Goal: Information Seeking & Learning: Learn about a topic

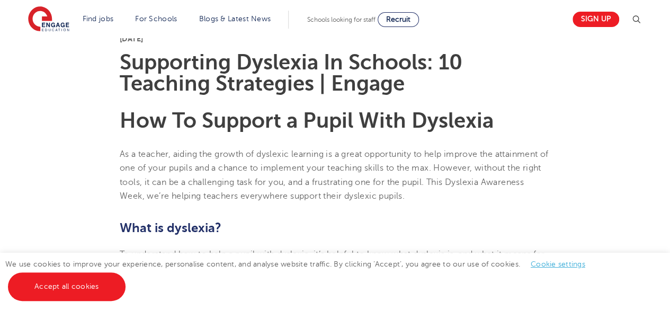
scroll to position [265, 0]
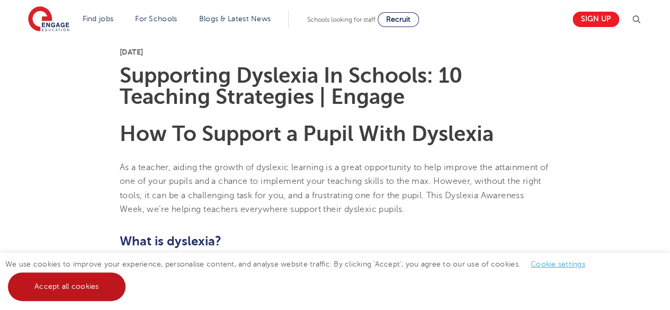
click at [42, 287] on link "Accept all cookies" at bounding box center [67, 286] width 118 height 29
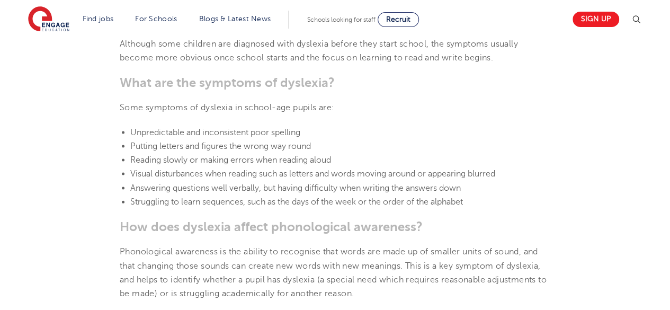
scroll to position [1062, 0]
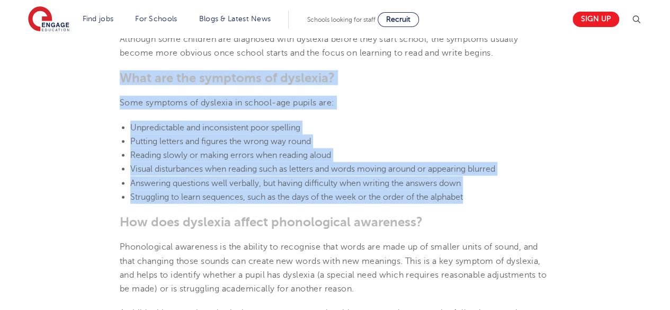
drag, startPoint x: 124, startPoint y: 81, endPoint x: 508, endPoint y: 198, distance: 401.8
copy section "What are the symptoms of [MEDICAL_DATA]? Some symptoms of [MEDICAL_DATA] in sch…"
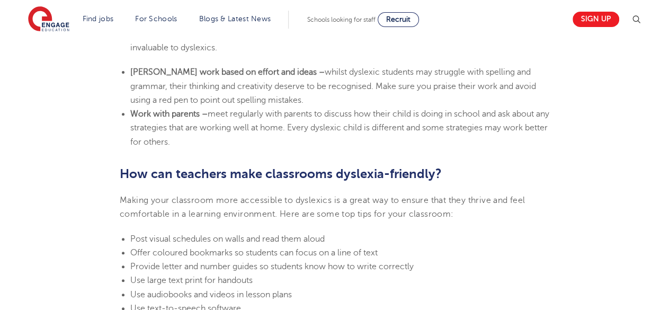
scroll to position [2099, 0]
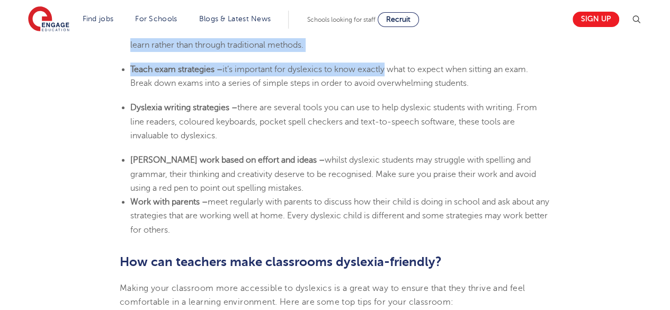
drag, startPoint x: 131, startPoint y: 88, endPoint x: 444, endPoint y: 230, distance: 342.8
copy section "Lorem ip dolor sitam – Con ad eli seddoeiu temp incid-utla etdolo magn aliquaen…"
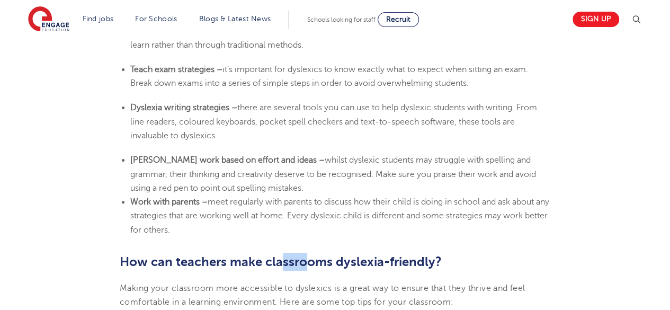
drag, startPoint x: 280, startPoint y: 265, endPoint x: 309, endPoint y: 245, distance: 35.8
click at [468, 266] on h2 "How can teachers make classrooms dyslexia-friendly?" at bounding box center [335, 262] width 430 height 18
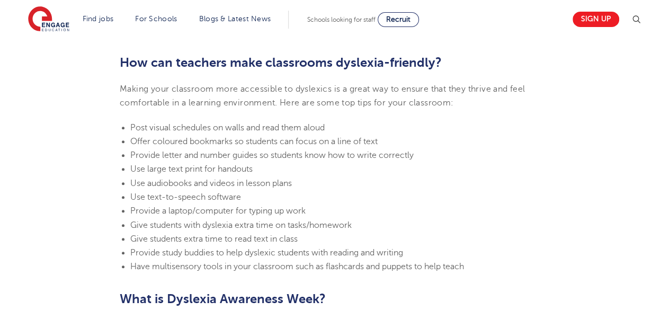
scroll to position [2320, 0]
